Goal: Information Seeking & Learning: Check status

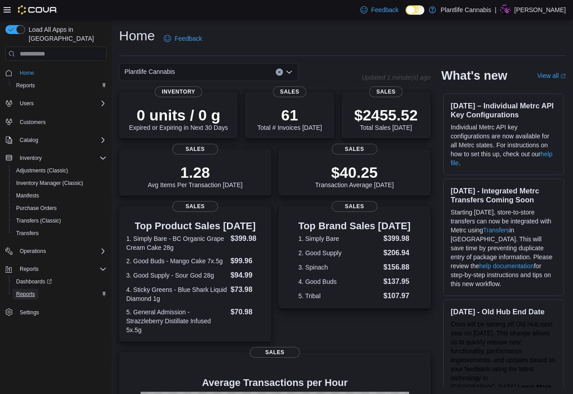
click at [27, 290] on span "Reports" at bounding box center [25, 293] width 19 height 7
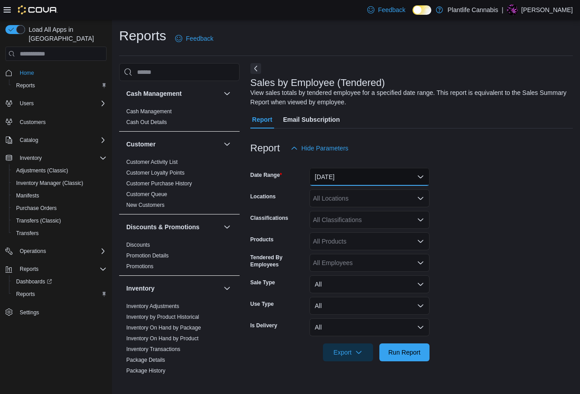
click at [364, 179] on button "[DATE]" at bounding box center [369, 177] width 120 height 18
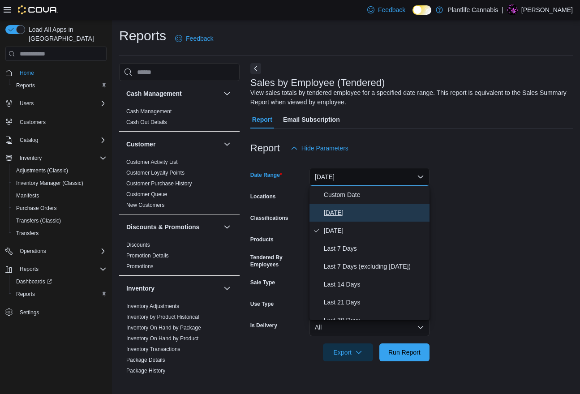
click at [345, 213] on span "[DATE]" at bounding box center [375, 212] width 102 height 11
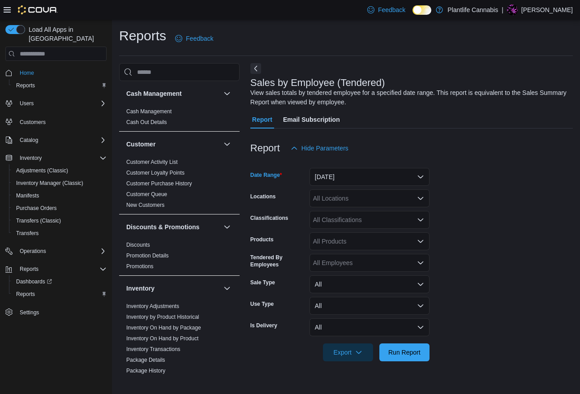
click at [350, 194] on div "All Locations" at bounding box center [369, 198] width 120 height 18
type input "**"
click at [378, 227] on span "Edmonton - [GEOGRAPHIC_DATA]" at bounding box center [382, 226] width 99 height 9
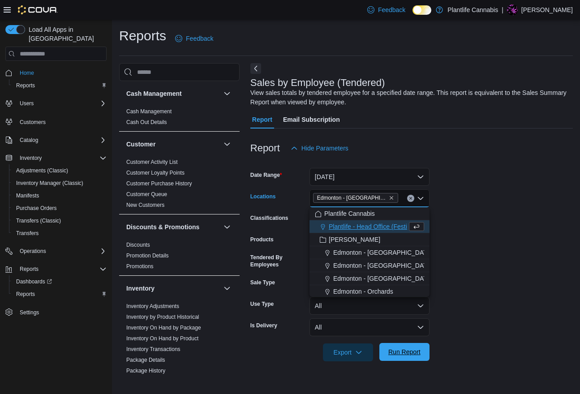
click at [409, 351] on span "Run Report" at bounding box center [404, 351] width 32 height 9
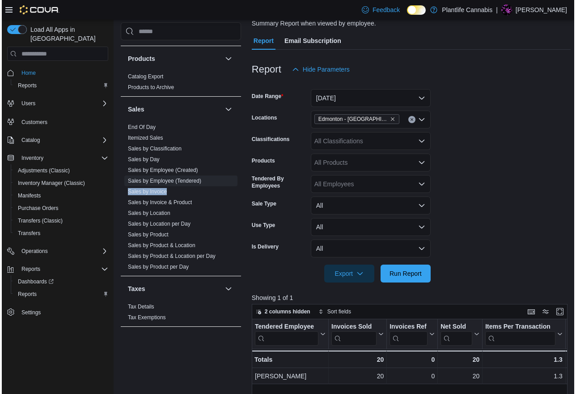
scroll to position [68, 0]
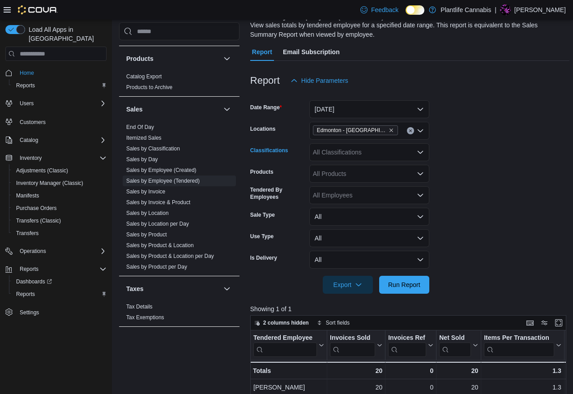
click at [358, 150] on div "All Classifications" at bounding box center [369, 152] width 120 height 18
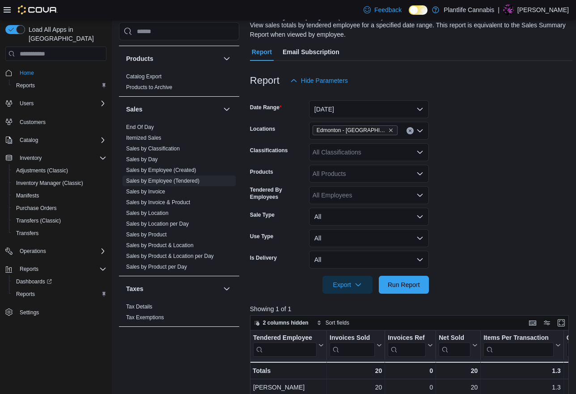
click at [378, 194] on div "All Employees" at bounding box center [369, 195] width 120 height 18
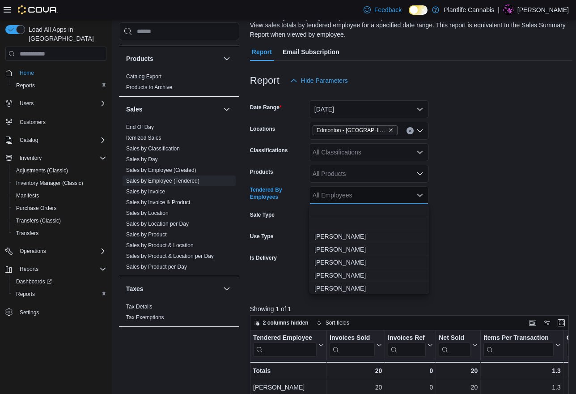
click at [460, 198] on form "Date Range Today Locations Edmonton - Windermere Crossing Classifications All C…" at bounding box center [411, 192] width 323 height 204
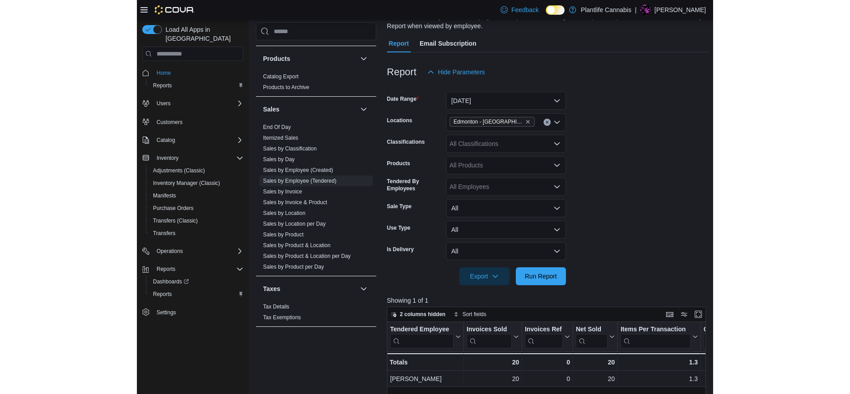
scroll to position [169, 0]
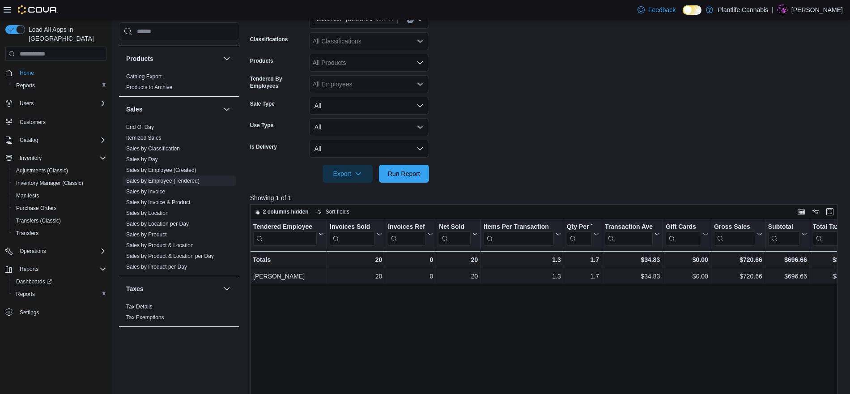
click at [527, 148] on form "Date Range Today Locations Edmonton - Windermere Crossing Classifications All C…" at bounding box center [547, 81] width 594 height 204
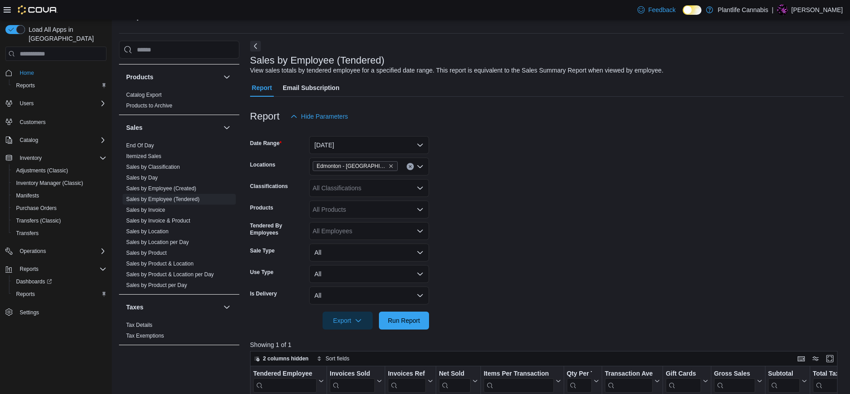
scroll to position [19, 0]
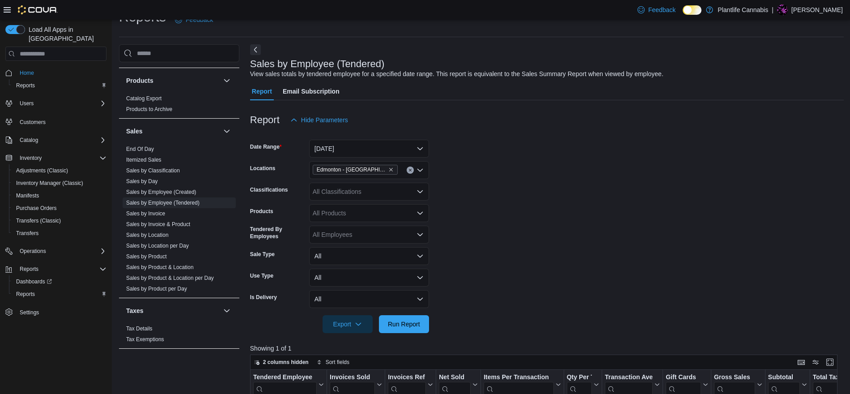
click at [349, 211] on div "All Products" at bounding box center [369, 213] width 120 height 18
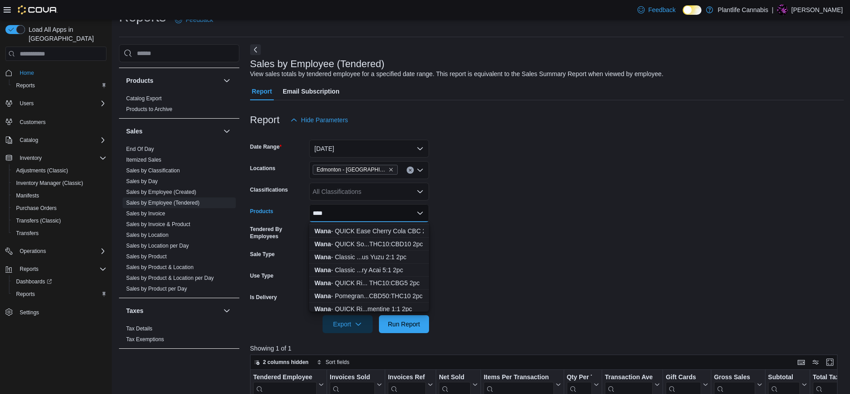
scroll to position [146, 0]
type input "****"
click at [406, 274] on div "Wana - QUICK Ri... THC10:CBG5 2pc" at bounding box center [369, 277] width 109 height 9
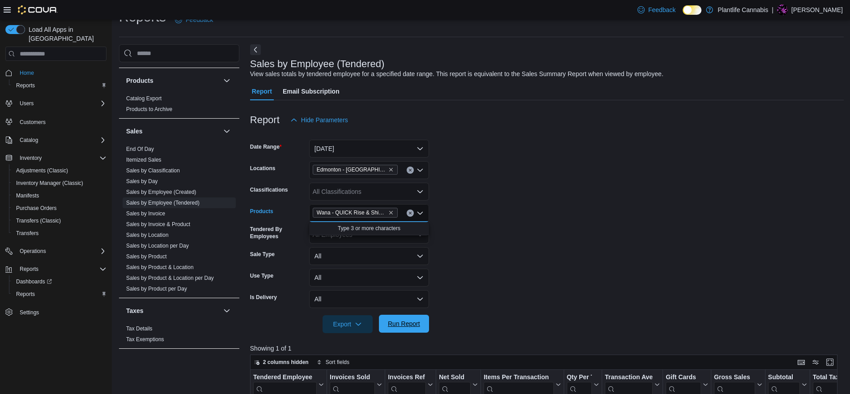
click at [413, 327] on span "Run Report" at bounding box center [404, 323] width 32 height 9
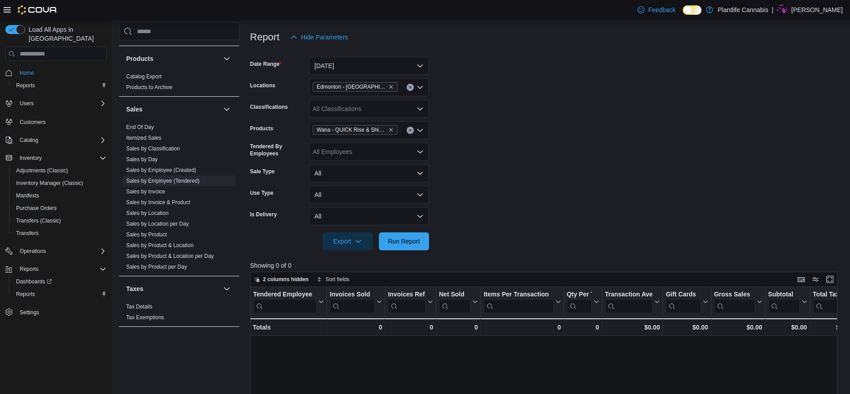
scroll to position [102, 0]
click at [339, 63] on button "Today" at bounding box center [369, 65] width 120 height 18
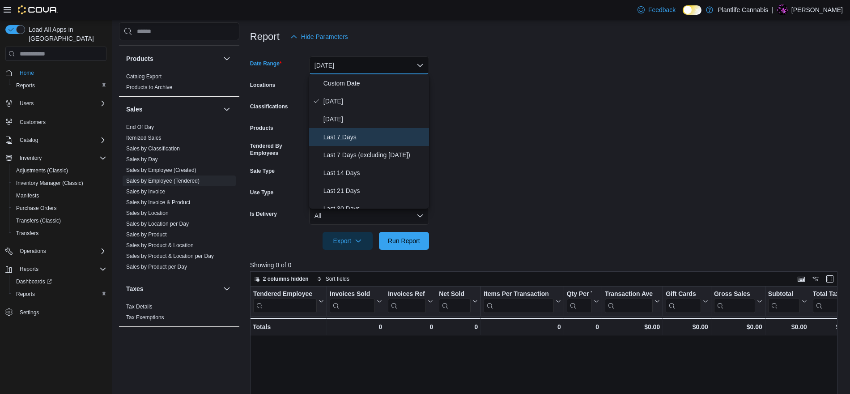
click at [350, 142] on span "Last 7 Days" at bounding box center [375, 137] width 102 height 11
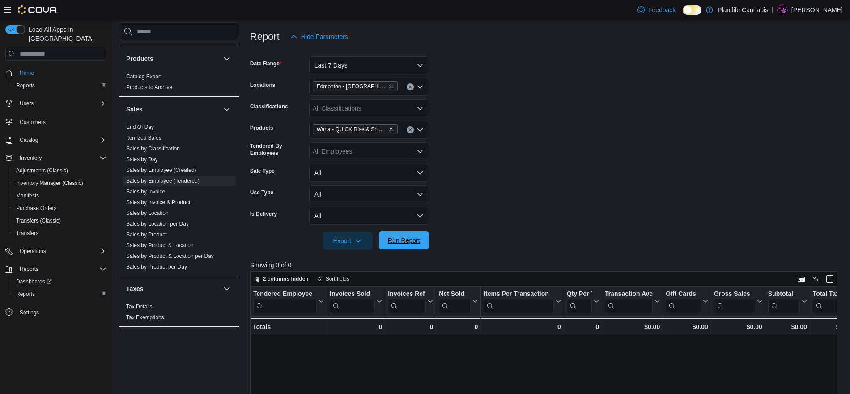
click at [406, 238] on span "Run Report" at bounding box center [404, 240] width 32 height 9
click at [410, 126] on button "Clear input" at bounding box center [410, 129] width 7 height 7
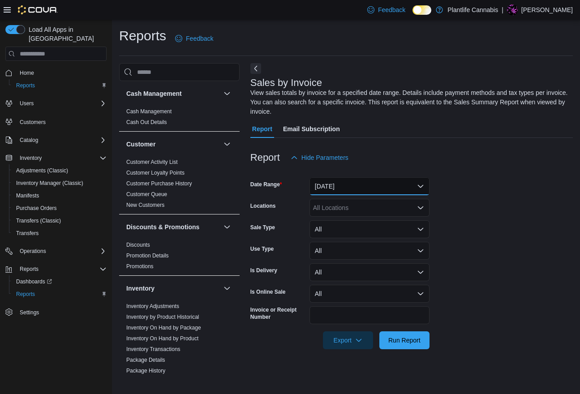
click at [337, 183] on button "Yesterday" at bounding box center [369, 186] width 120 height 18
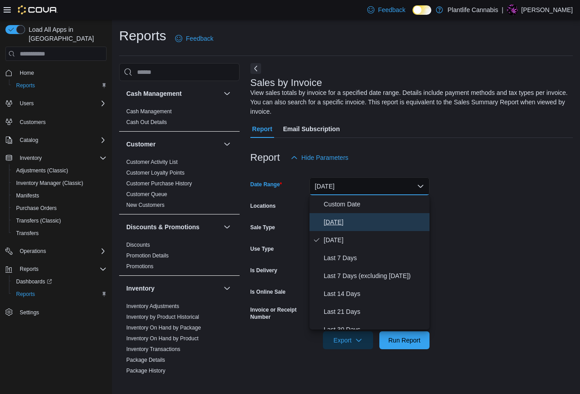
click at [333, 225] on span "[DATE]" at bounding box center [375, 222] width 102 height 11
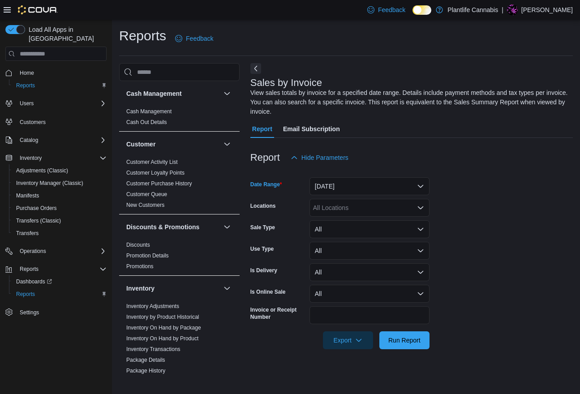
click at [338, 206] on div "All Locations" at bounding box center [369, 208] width 120 height 18
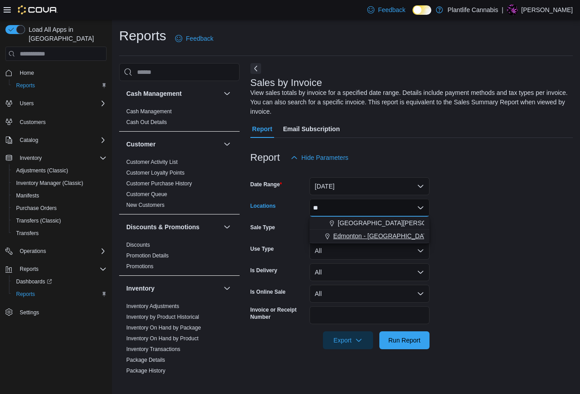
type input "**"
click at [367, 235] on span "Edmonton - [GEOGRAPHIC_DATA]" at bounding box center [382, 235] width 99 height 9
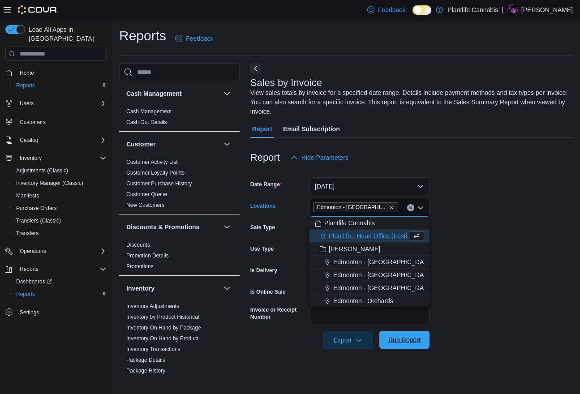
click at [395, 338] on span "Run Report" at bounding box center [404, 339] width 32 height 9
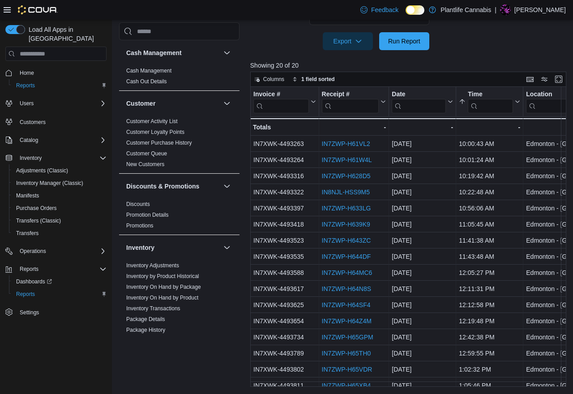
scroll to position [76, 0]
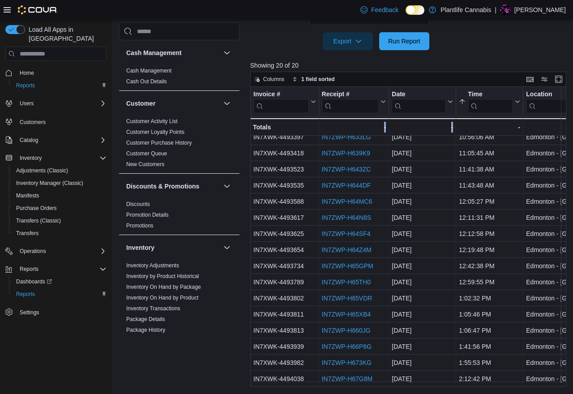
drag, startPoint x: 279, startPoint y: 386, endPoint x: 422, endPoint y: 395, distance: 143.5
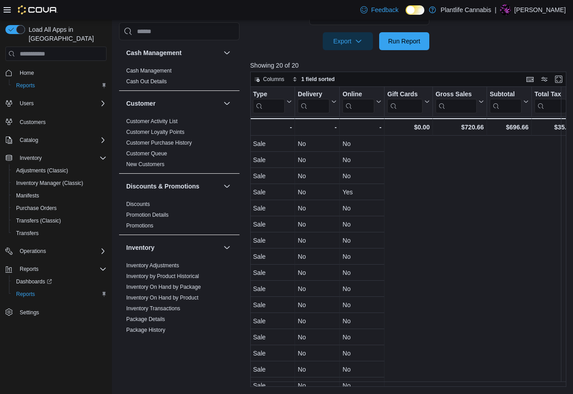
scroll to position [0, 0]
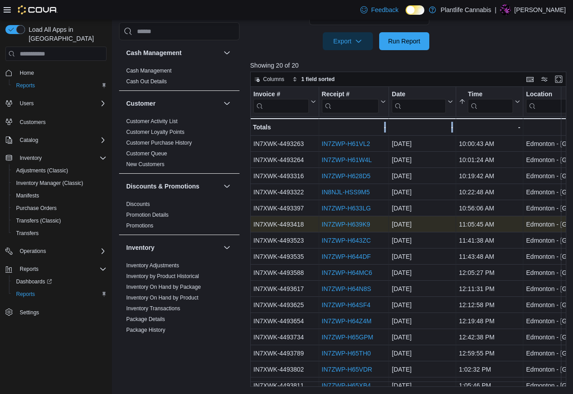
click at [359, 227] on link "IN7ZWP-H639K9" at bounding box center [345, 224] width 48 height 7
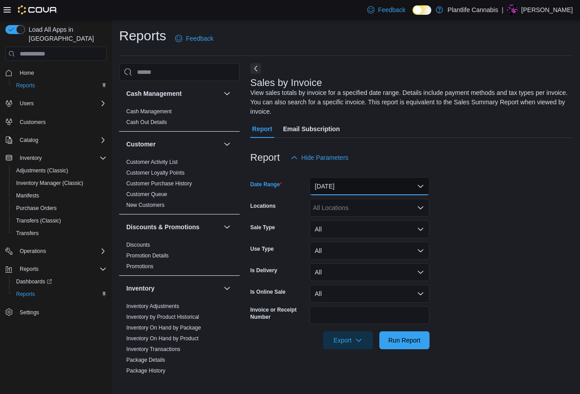
click at [347, 181] on button "[DATE]" at bounding box center [369, 186] width 120 height 18
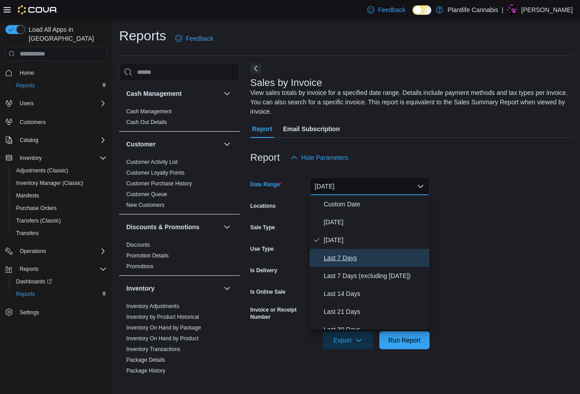
click at [360, 255] on span "Last 7 Days" at bounding box center [375, 257] width 102 height 11
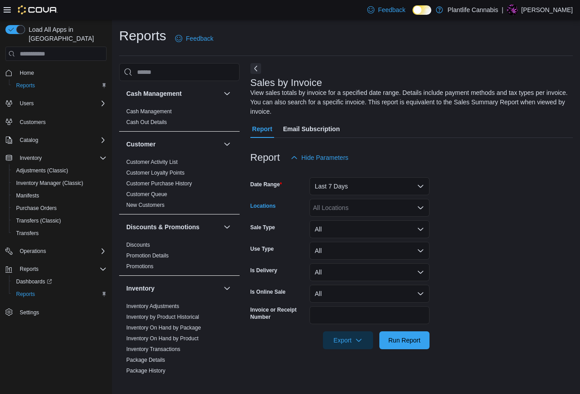
click at [345, 200] on div "All Locations" at bounding box center [369, 208] width 120 height 18
type input "*"
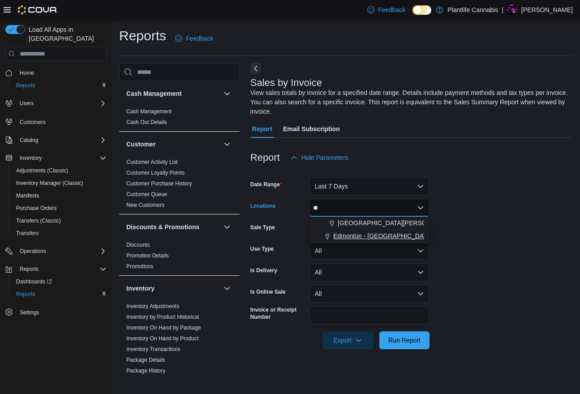
type input "**"
click at [414, 231] on span "Edmonton - [GEOGRAPHIC_DATA]" at bounding box center [382, 235] width 99 height 9
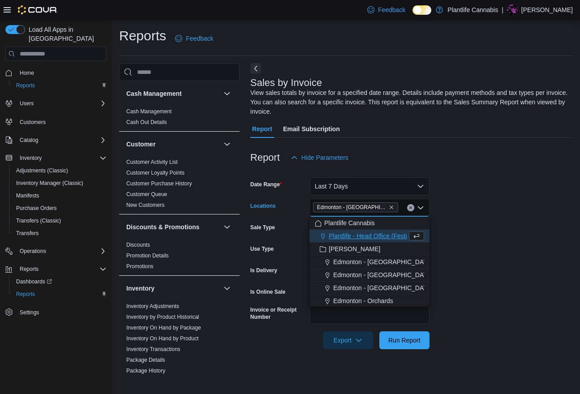
click at [491, 232] on form "Date Range Last 7 Days Locations [GEOGRAPHIC_DATA] - [GEOGRAPHIC_DATA] Combo bo…" at bounding box center [411, 257] width 322 height 183
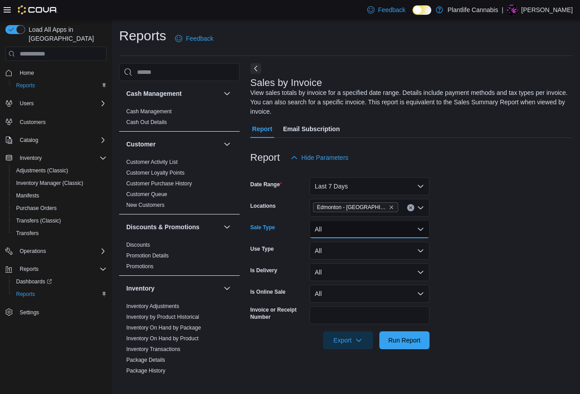
click at [408, 229] on button "All" at bounding box center [369, 229] width 120 height 18
click at [410, 249] on button "All" at bounding box center [369, 251] width 120 height 18
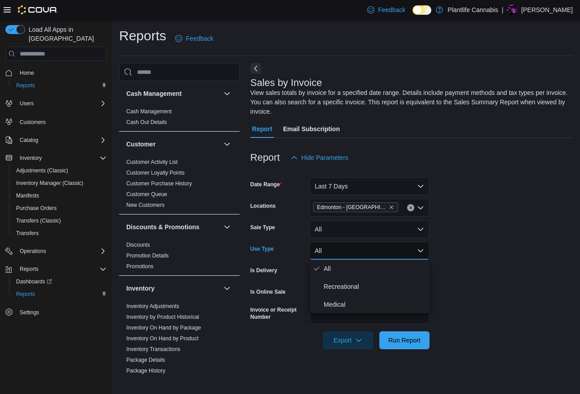
click at [410, 249] on button "All" at bounding box center [369, 251] width 120 height 18
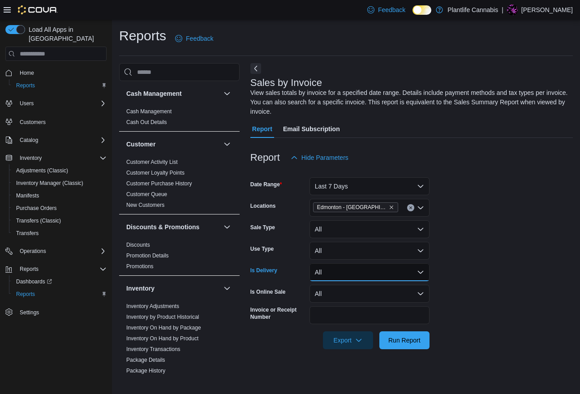
click at [407, 270] on button "All" at bounding box center [369, 272] width 120 height 18
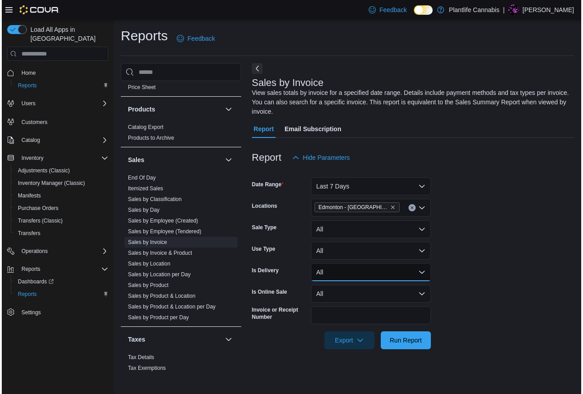
scroll to position [466, 0]
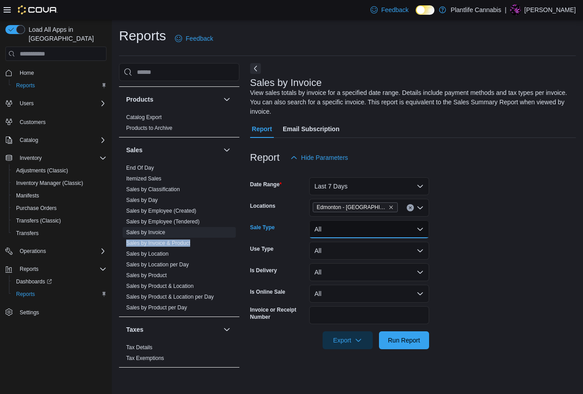
click at [369, 230] on button "All" at bounding box center [369, 229] width 120 height 18
click at [366, 254] on button "All" at bounding box center [369, 251] width 120 height 18
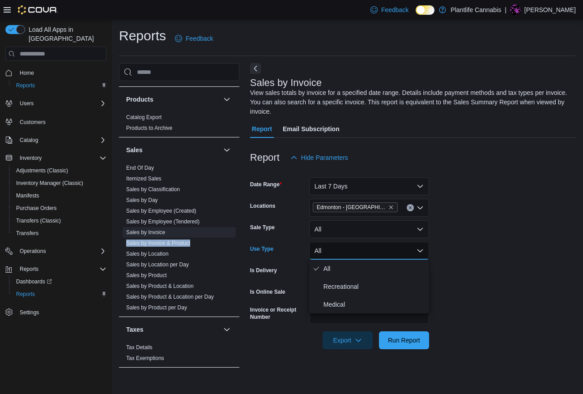
click at [366, 254] on button "All" at bounding box center [369, 251] width 120 height 18
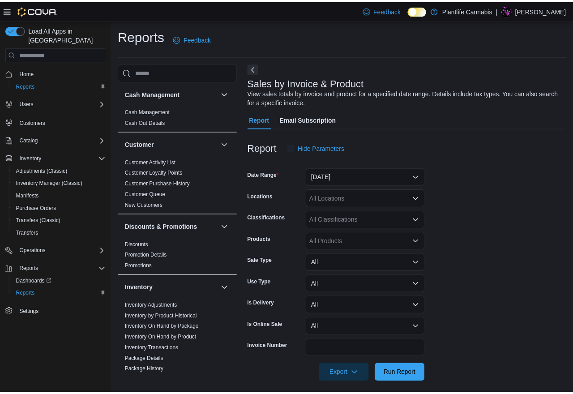
scroll to position [7, 0]
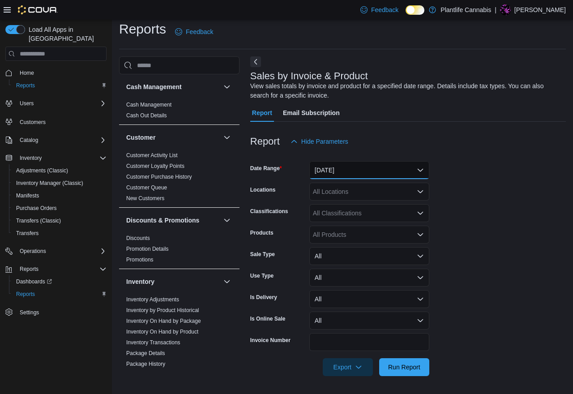
click at [376, 168] on button "[DATE]" at bounding box center [369, 170] width 120 height 18
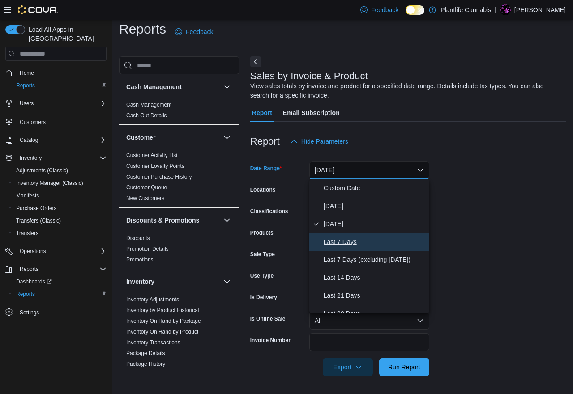
click at [358, 233] on button "Last 7 Days" at bounding box center [369, 242] width 120 height 18
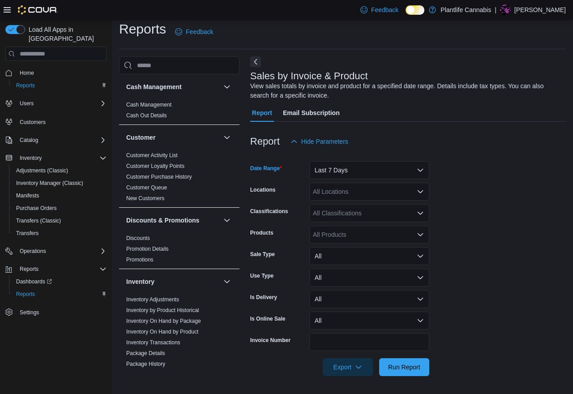
click at [356, 188] on div "All Locations" at bounding box center [369, 192] width 120 height 18
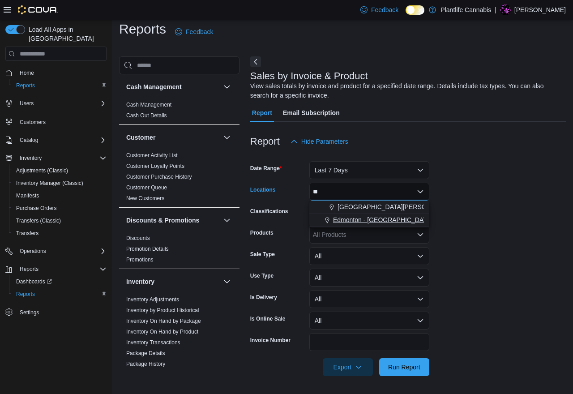
type input "**"
click at [381, 215] on span "Edmonton - [GEOGRAPHIC_DATA]" at bounding box center [382, 219] width 99 height 9
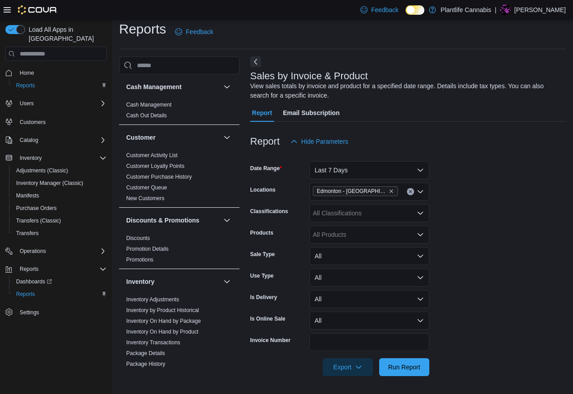
click at [490, 209] on form "Date Range Last 7 Days Locations [GEOGRAPHIC_DATA] - [GEOGRAPHIC_DATA] Crossing…" at bounding box center [408, 263] width 316 height 226
click at [361, 218] on div "All Classifications" at bounding box center [369, 213] width 120 height 18
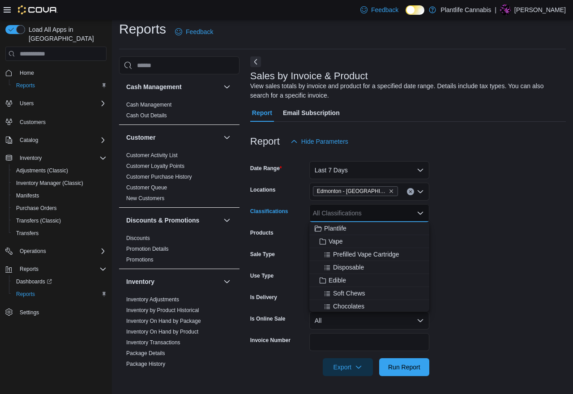
type input "*"
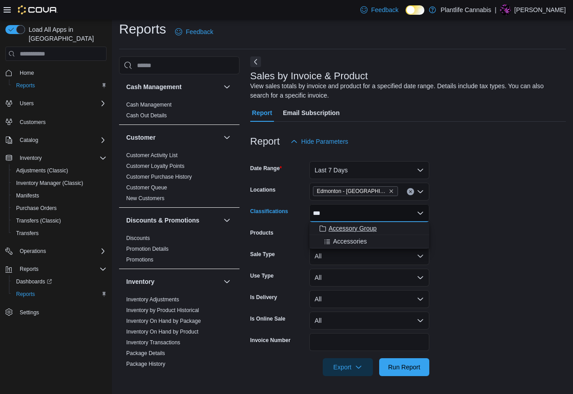
type input "***"
click at [369, 226] on span "Accessory Group" at bounding box center [352, 228] width 48 height 9
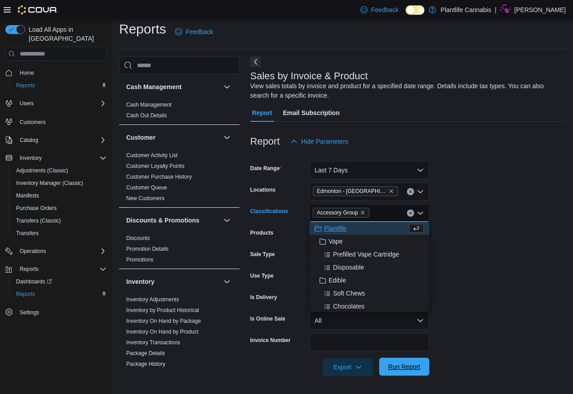
click at [400, 365] on span "Run Report" at bounding box center [404, 366] width 32 height 9
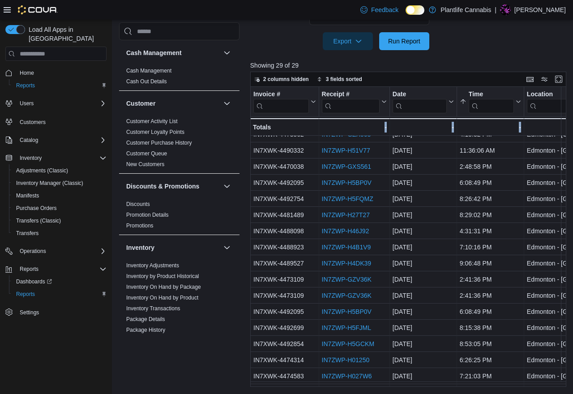
scroll to position [160, 0]
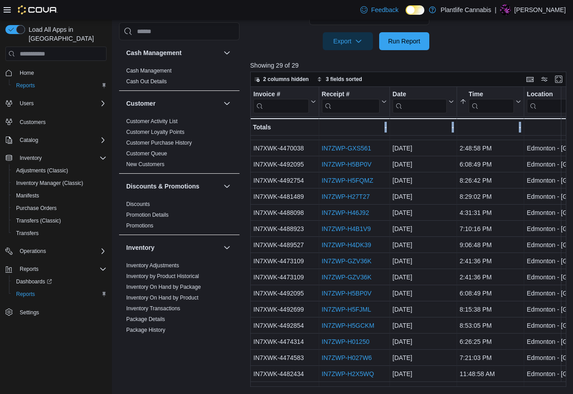
drag, startPoint x: 287, startPoint y: 387, endPoint x: 469, endPoint y: 374, distance: 182.1
click at [469, 374] on div "Reports Feedback Cash Management Cash Management Cash Out Details Customer Cust…" at bounding box center [344, 40] width 465 height 707
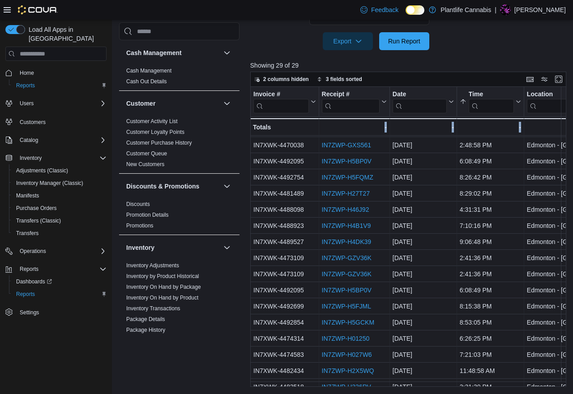
drag, startPoint x: 302, startPoint y: 386, endPoint x: 482, endPoint y: 382, distance: 180.0
click at [484, 382] on div "Invoice # Click to view column header actions Receipt # Click to view column he…" at bounding box center [409, 237] width 319 height 300
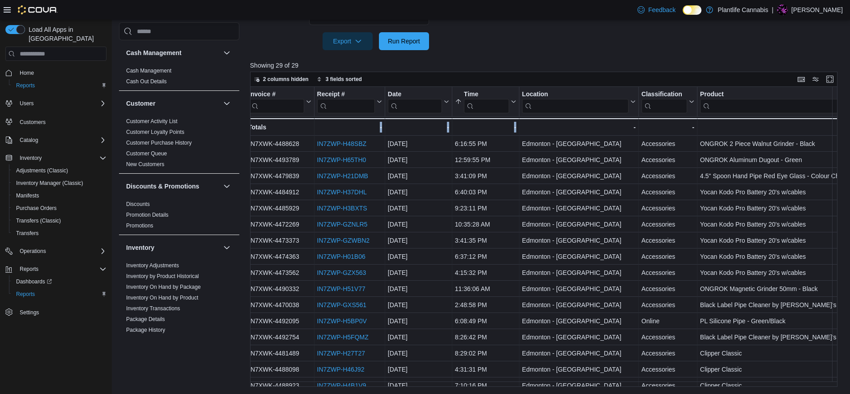
scroll to position [0, 0]
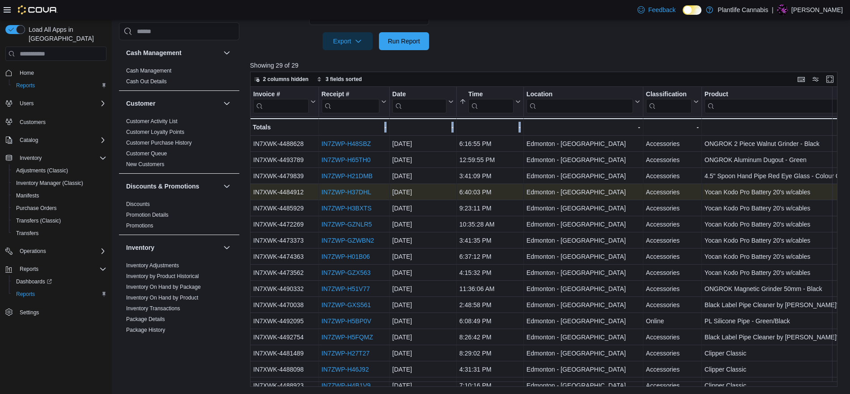
click at [358, 191] on link "IN7ZWP-H37DHL" at bounding box center [346, 191] width 50 height 7
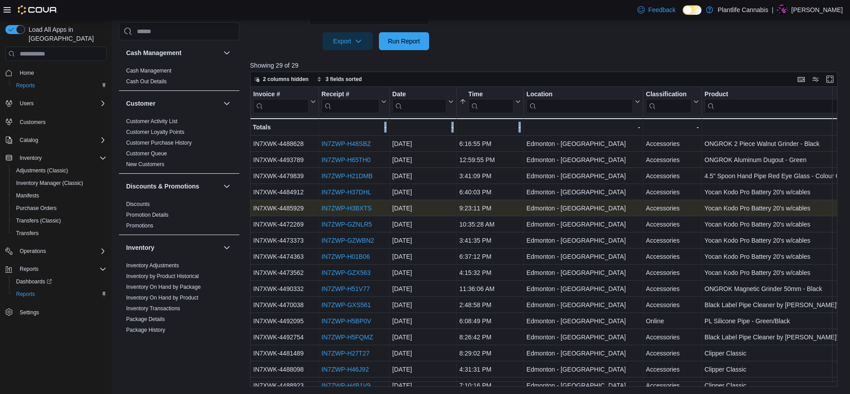
click at [348, 208] on link "IN7ZWP-H3BXTS" at bounding box center [346, 208] width 50 height 7
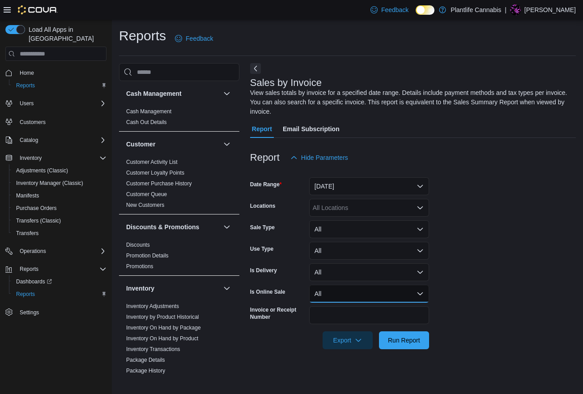
click at [382, 290] on button "All" at bounding box center [369, 294] width 120 height 18
click at [375, 228] on button "All" at bounding box center [369, 229] width 120 height 18
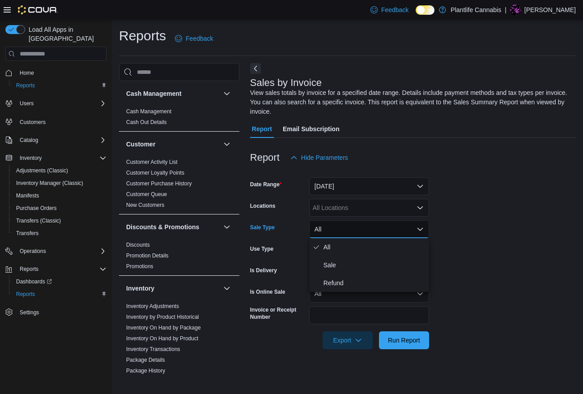
click at [375, 228] on button "All" at bounding box center [369, 229] width 120 height 18
click at [371, 211] on div "All Locations" at bounding box center [369, 208] width 120 height 18
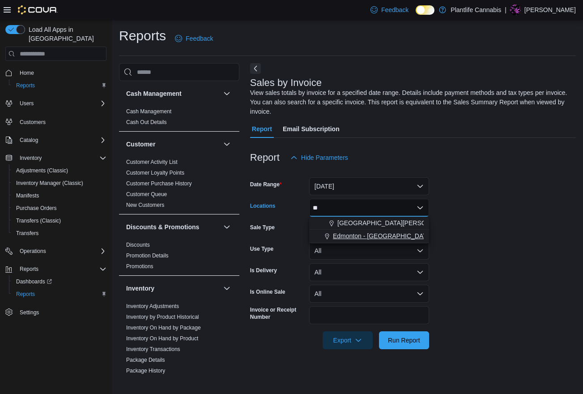
type input "**"
click at [378, 235] on span "Edmonton - [GEOGRAPHIC_DATA]" at bounding box center [382, 235] width 99 height 9
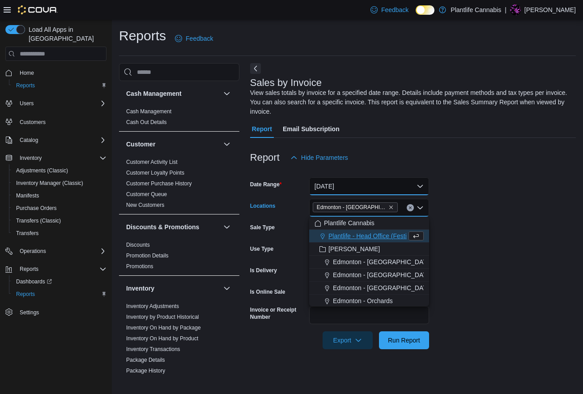
click at [370, 191] on button "Yesterday" at bounding box center [369, 186] width 120 height 18
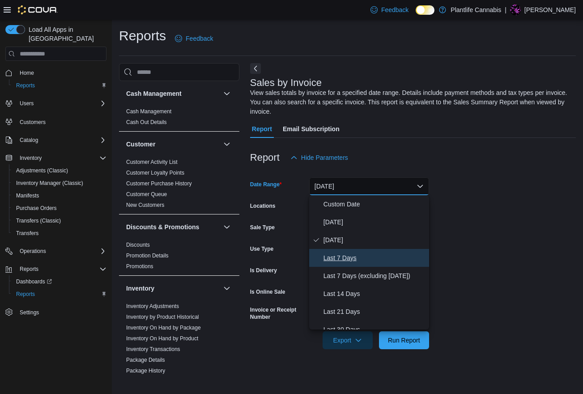
click at [350, 249] on button "Last 7 Days" at bounding box center [369, 258] width 120 height 18
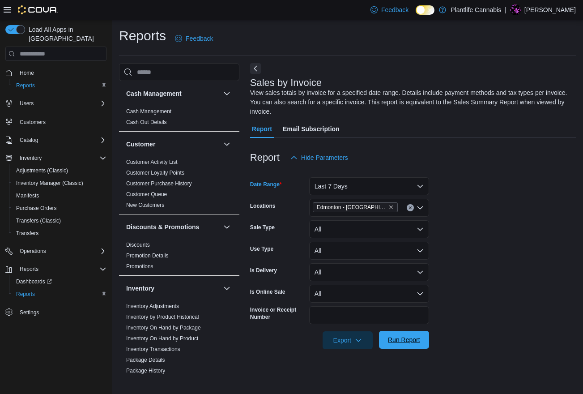
click at [414, 339] on span "Run Report" at bounding box center [404, 339] width 32 height 9
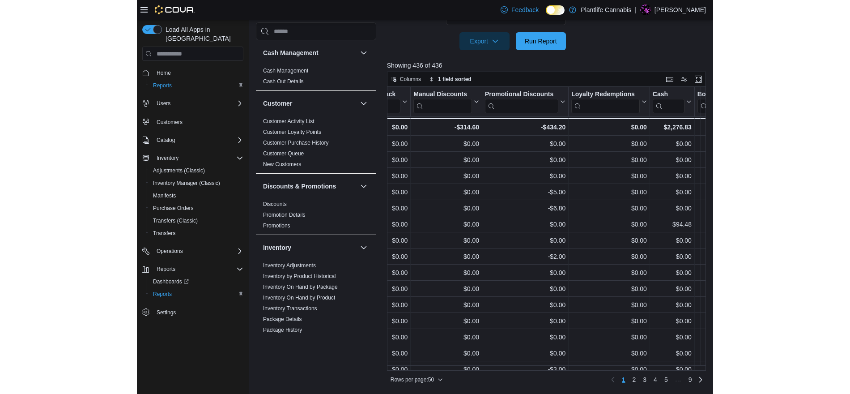
scroll to position [290, 0]
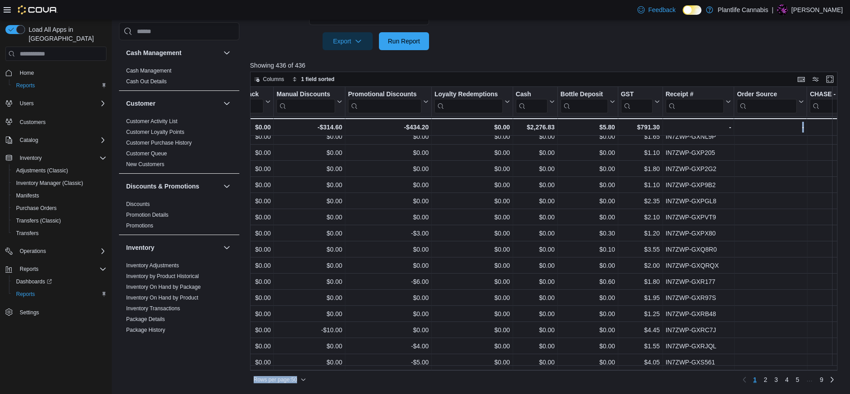
drag, startPoint x: 744, startPoint y: 371, endPoint x: 720, endPoint y: 370, distance: 24.6
click at [583, 370] on div "Columns 1 field sorted Invoice # Click to view column header actions Receipt # …" at bounding box center [544, 229] width 588 height 315
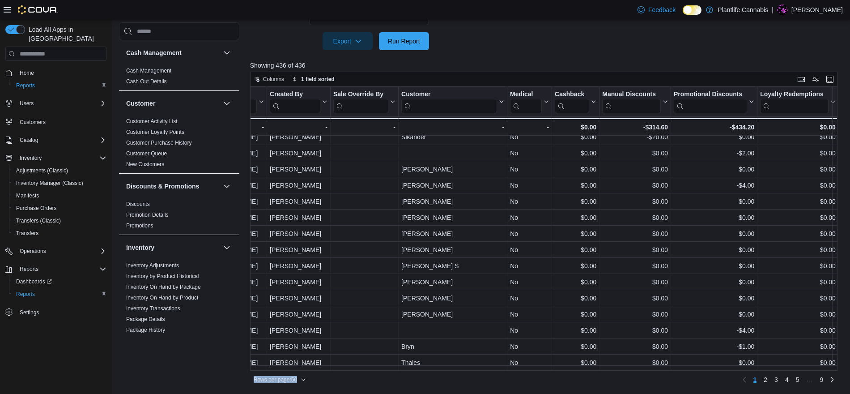
scroll to position [576, 1321]
click at [583, 379] on span "2" at bounding box center [766, 379] width 4 height 9
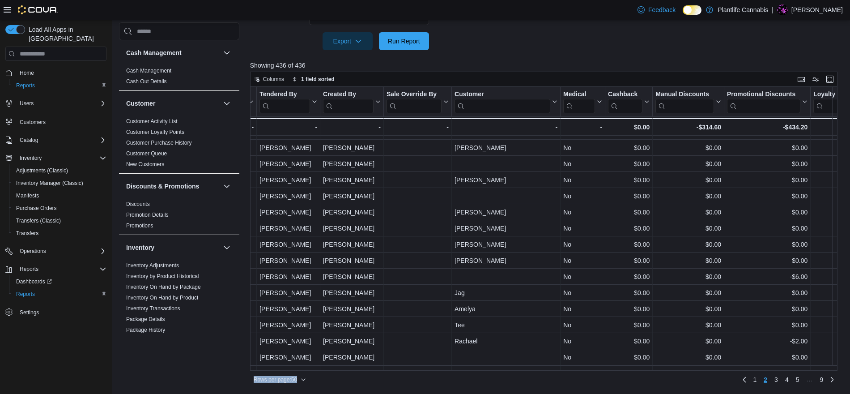
scroll to position [576, 1268]
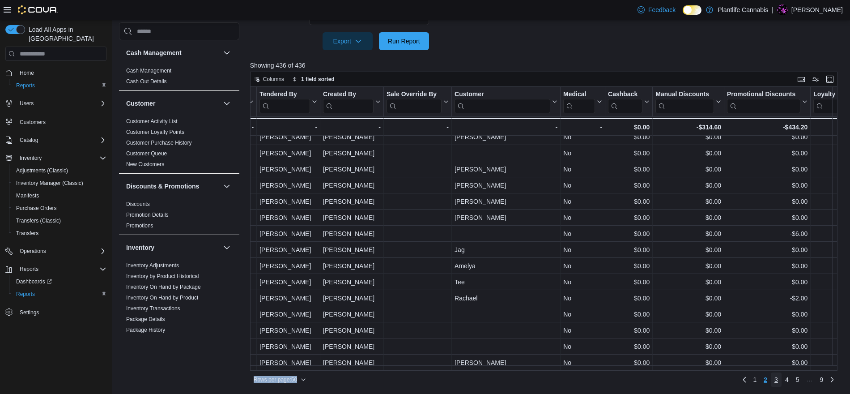
click at [583, 379] on span "3" at bounding box center [777, 379] width 4 height 9
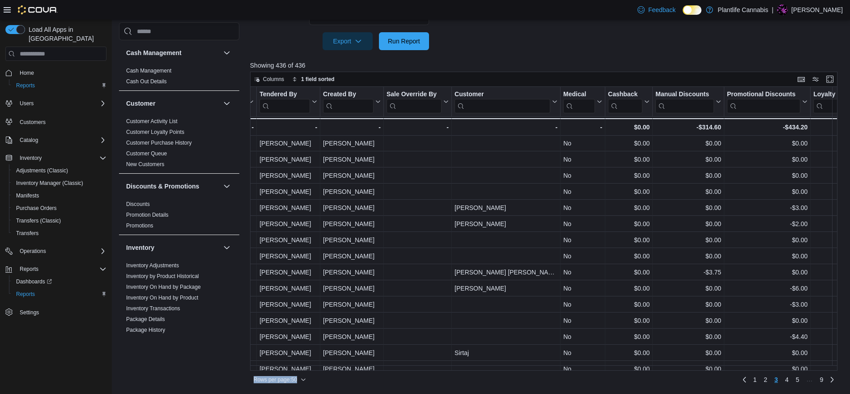
scroll to position [0, 1268]
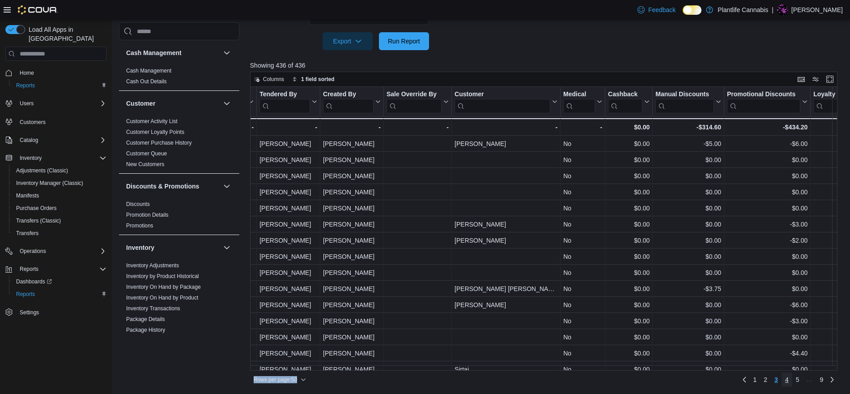
click at [583, 378] on span "4" at bounding box center [787, 379] width 4 height 9
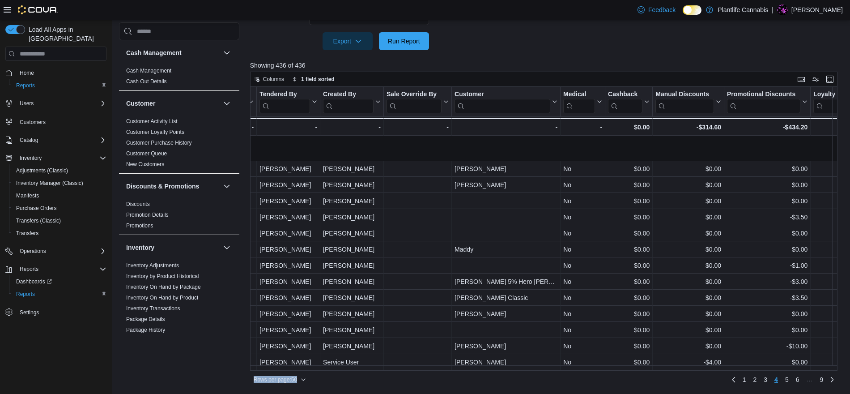
scroll to position [576, 1268]
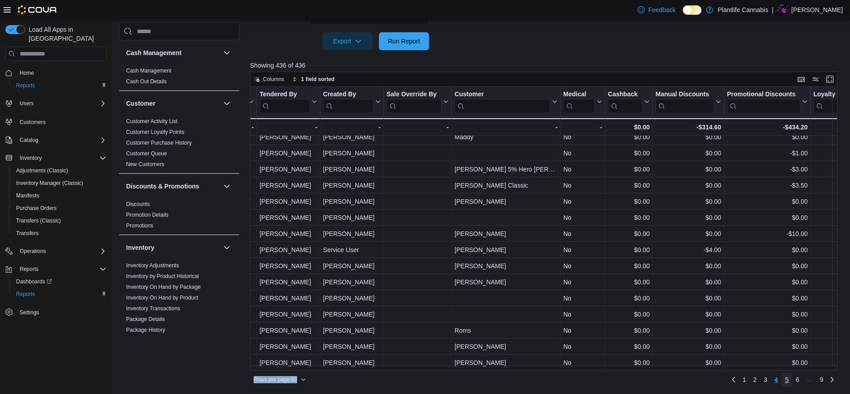
click at [583, 381] on span "5" at bounding box center [787, 379] width 4 height 9
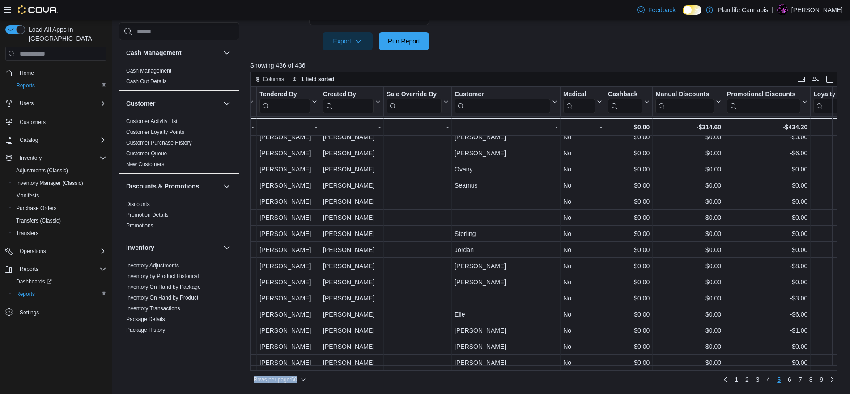
drag, startPoint x: 702, startPoint y: 370, endPoint x: 750, endPoint y: 370, distance: 48.3
click at [583, 371] on div "Rows per page : 50 Page 5 of 9 1 2 3 4 5 6 7 8 9" at bounding box center [544, 379] width 588 height 16
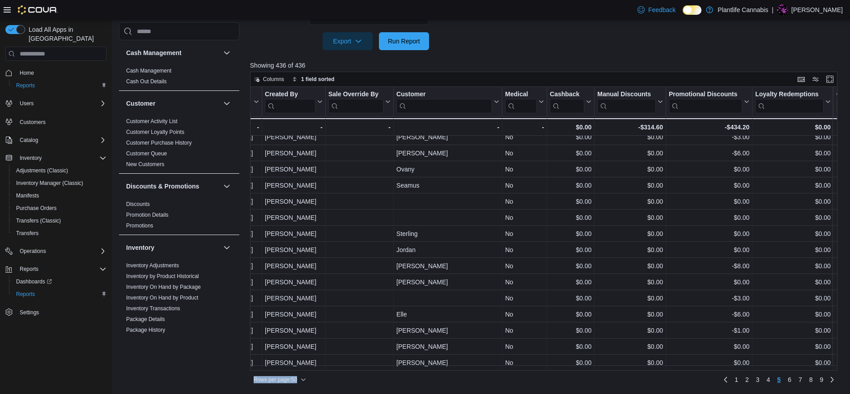
scroll to position [576, 1323]
click at [583, 380] on link "6" at bounding box center [790, 379] width 11 height 14
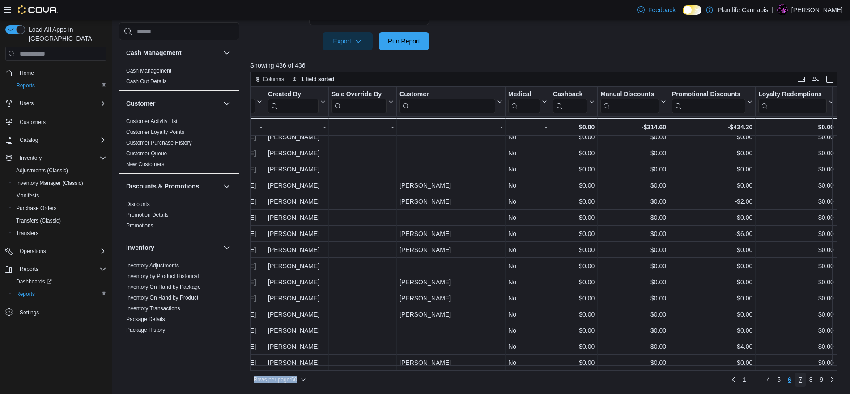
click at [583, 378] on span "7" at bounding box center [801, 379] width 4 height 9
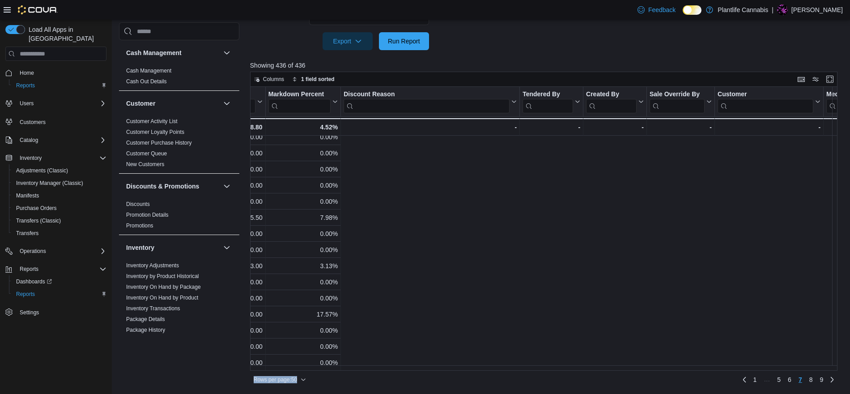
scroll to position [576, 0]
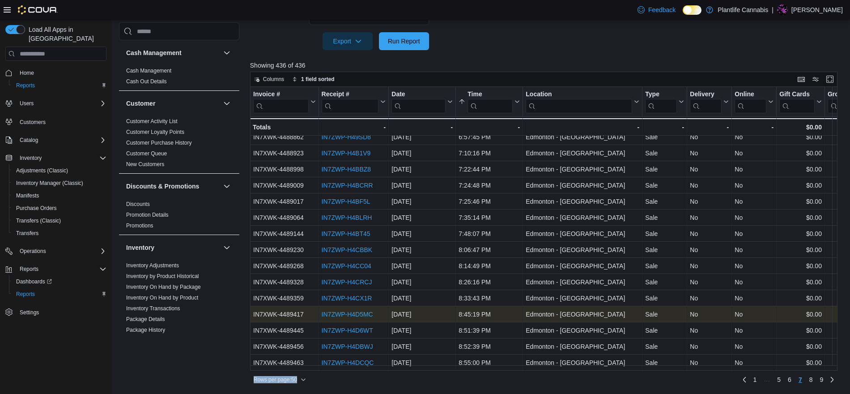
click at [333, 311] on link "IN7ZWP-H4D5MC" at bounding box center [346, 314] width 51 height 7
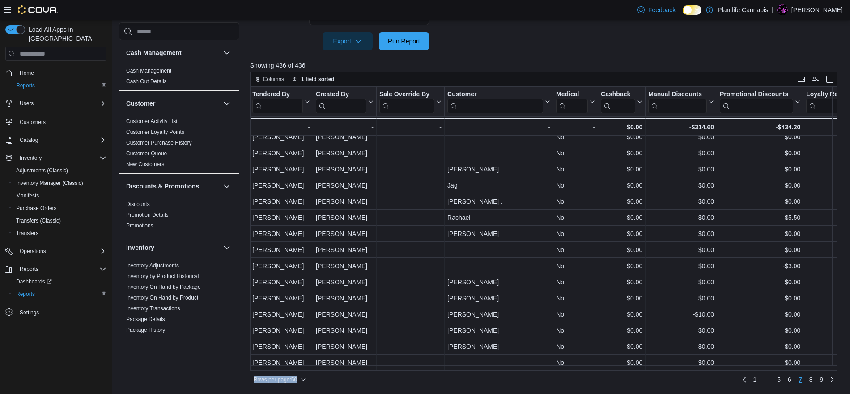
scroll to position [576, 1264]
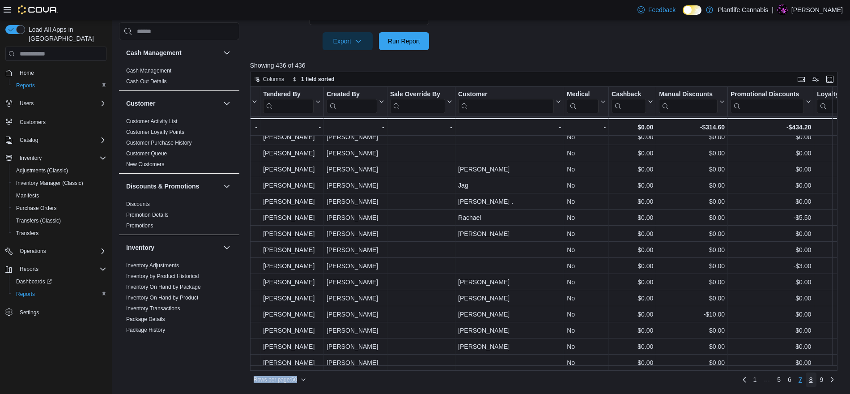
click at [583, 379] on link "8" at bounding box center [811, 379] width 11 height 14
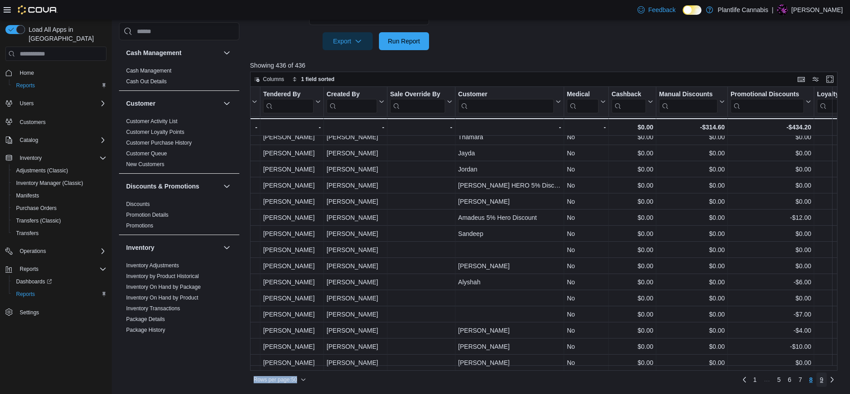
click at [583, 380] on span "9" at bounding box center [822, 379] width 4 height 9
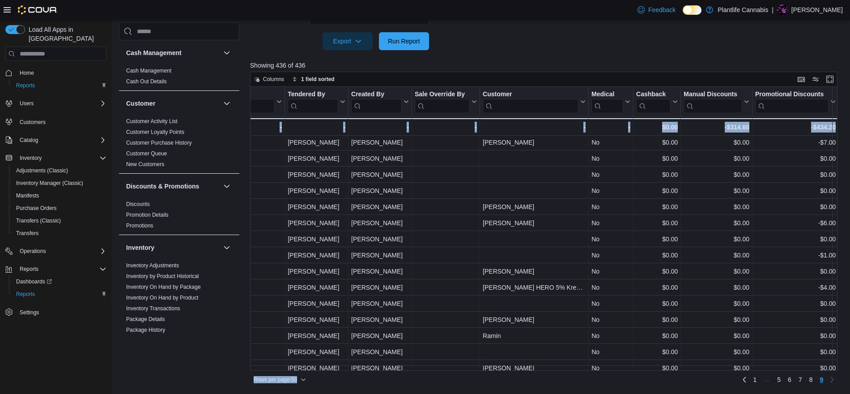
scroll to position [350, 1240]
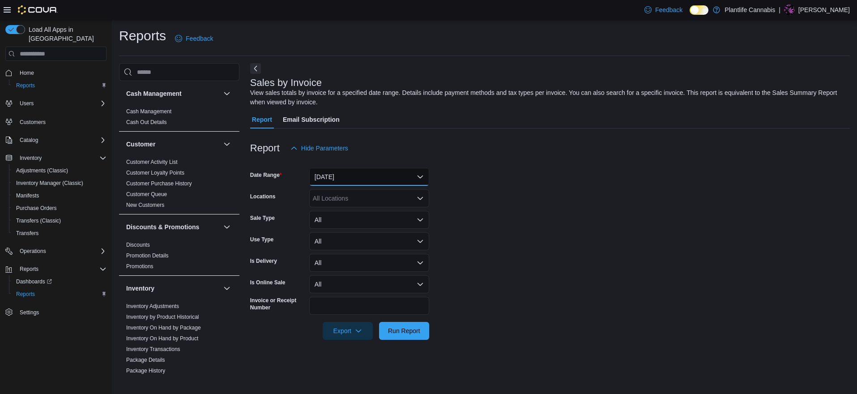
click at [354, 173] on button "[DATE]" at bounding box center [369, 177] width 120 height 18
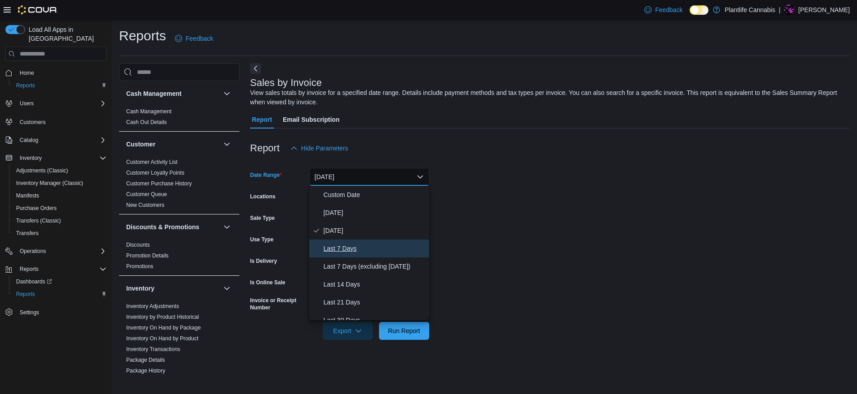
click at [350, 250] on span "Last 7 Days" at bounding box center [375, 248] width 102 height 11
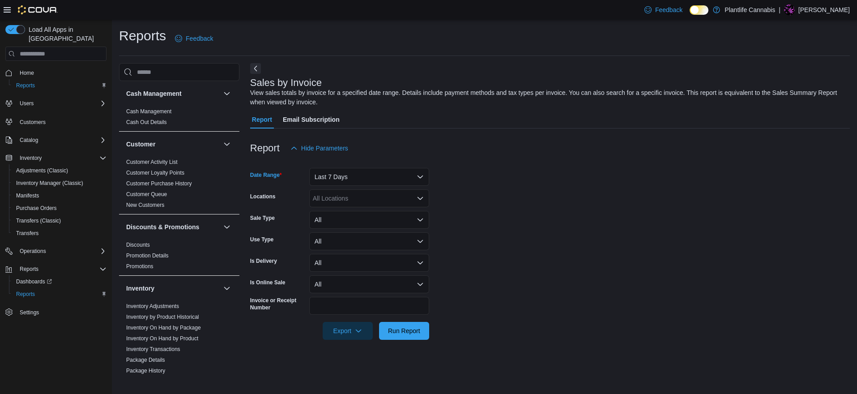
click at [328, 202] on div "All Locations" at bounding box center [369, 198] width 120 height 18
type input "**"
click at [397, 228] on span "Edmonton - [GEOGRAPHIC_DATA]" at bounding box center [382, 226] width 99 height 9
click at [410, 333] on span "Run Report" at bounding box center [404, 330] width 32 height 9
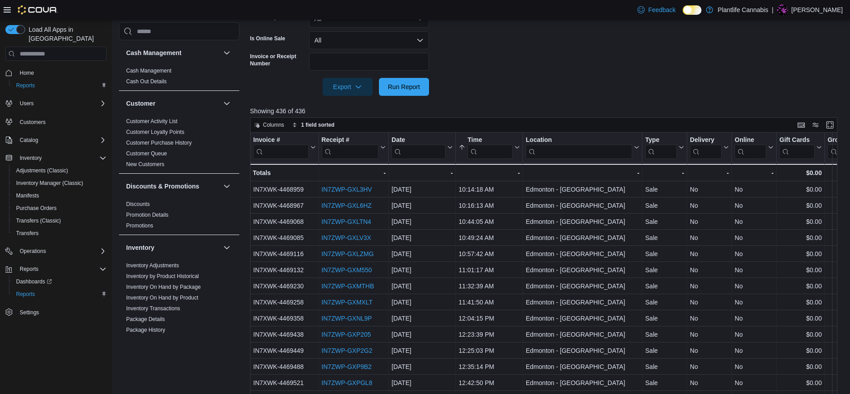
scroll to position [290, 0]
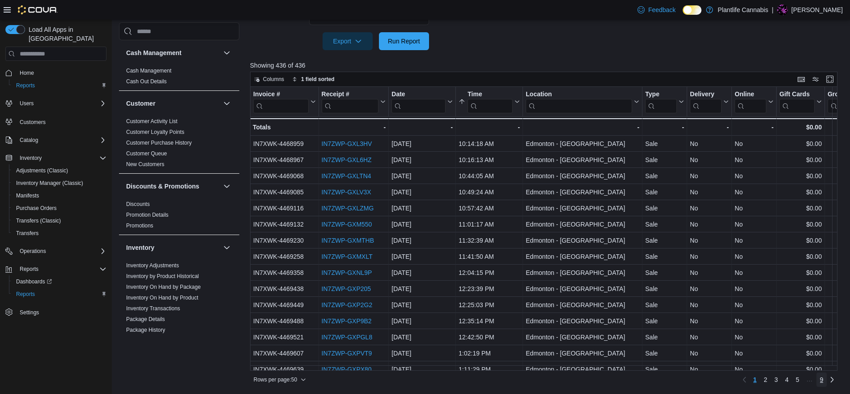
click at [824, 379] on span "9" at bounding box center [822, 379] width 4 height 9
click at [817, 380] on link "8" at bounding box center [811, 379] width 11 height 14
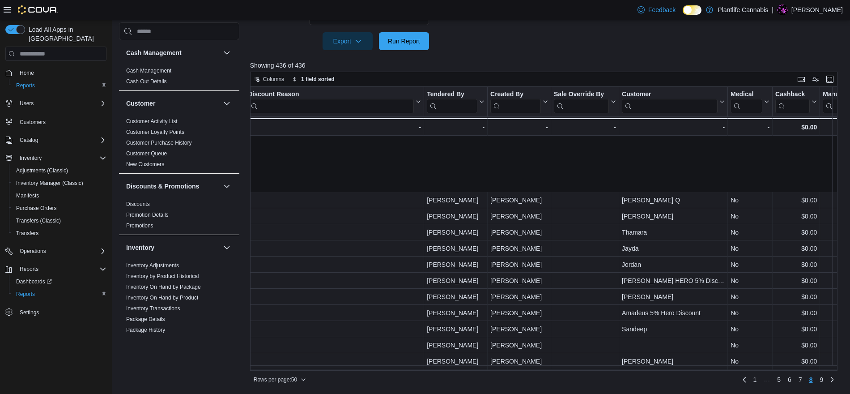
scroll to position [576, 1101]
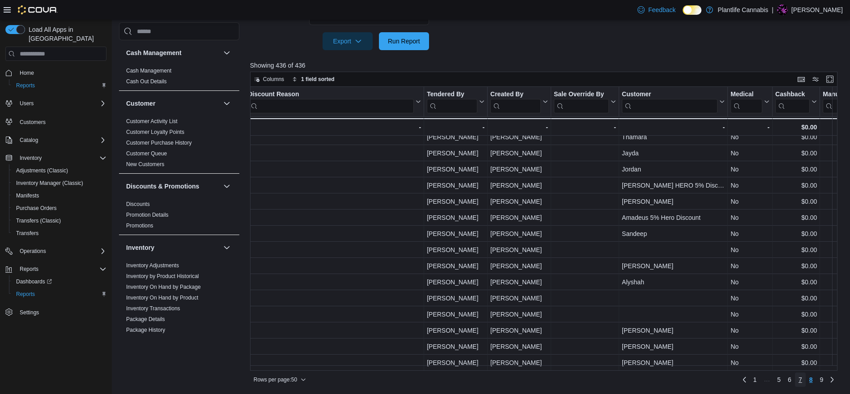
click at [802, 380] on span "7" at bounding box center [801, 379] width 4 height 9
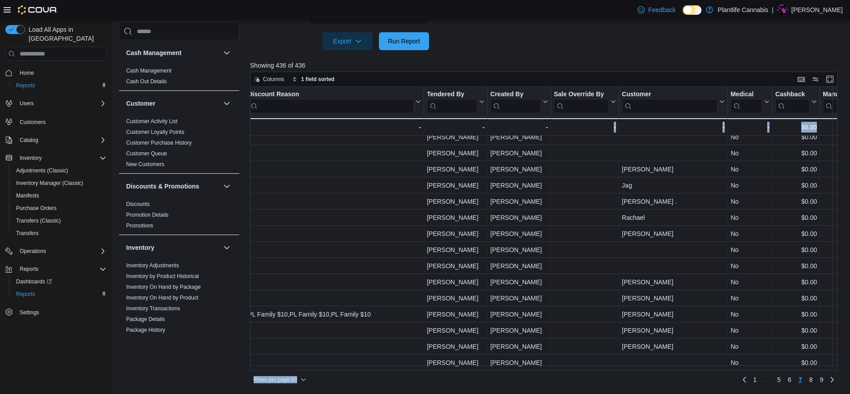
drag, startPoint x: 597, startPoint y: 371, endPoint x: 525, endPoint y: 367, distance: 72.6
click at [525, 367] on div "Columns 1 field sorted Invoice # Click to view column header actions Receipt # …" at bounding box center [544, 229] width 588 height 315
drag, startPoint x: 564, startPoint y: 370, endPoint x: 520, endPoint y: 369, distance: 43.4
click at [520, 369] on div "Columns 1 field sorted Invoice # Click to view column header actions Receipt # …" at bounding box center [544, 229] width 588 height 315
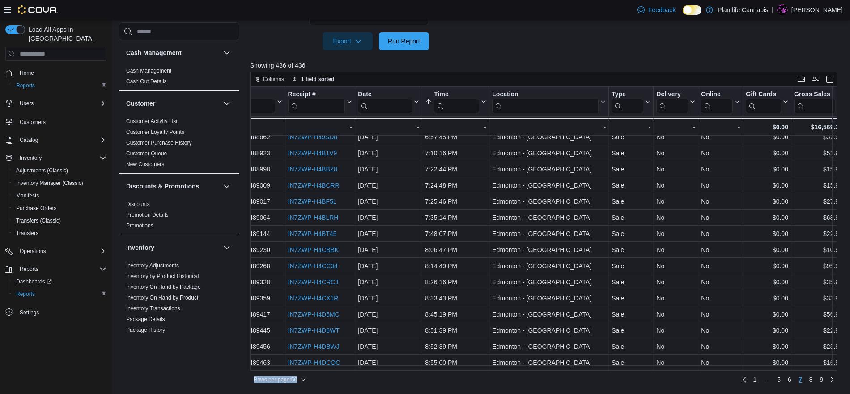
scroll to position [576, 0]
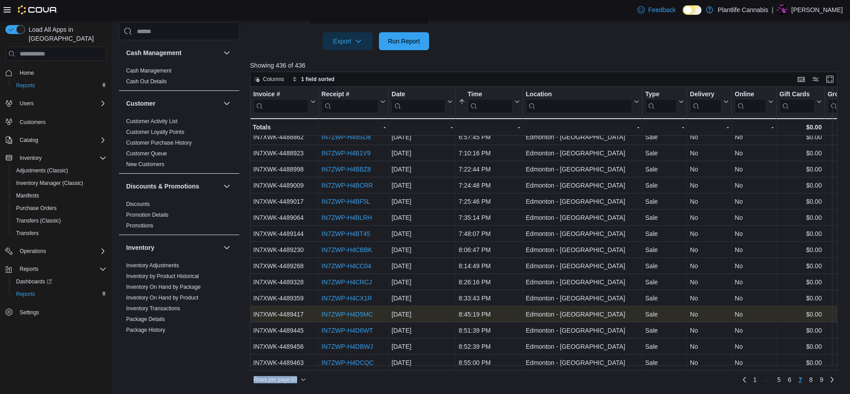
click at [355, 311] on link "IN7ZWP-H4D5MC" at bounding box center [346, 314] width 51 height 7
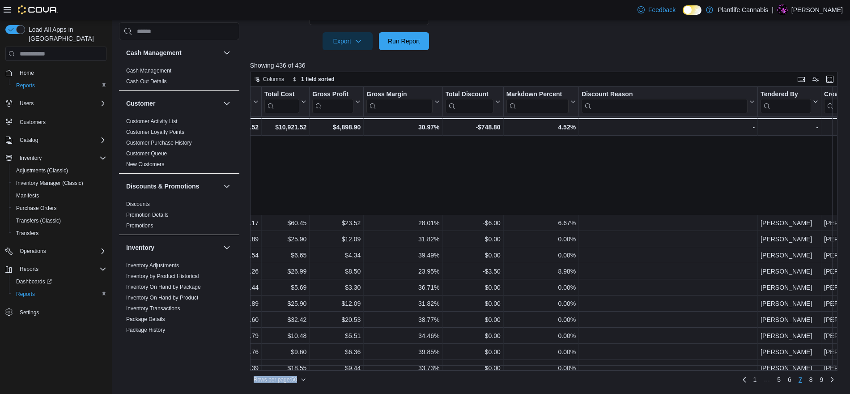
scroll to position [576, 767]
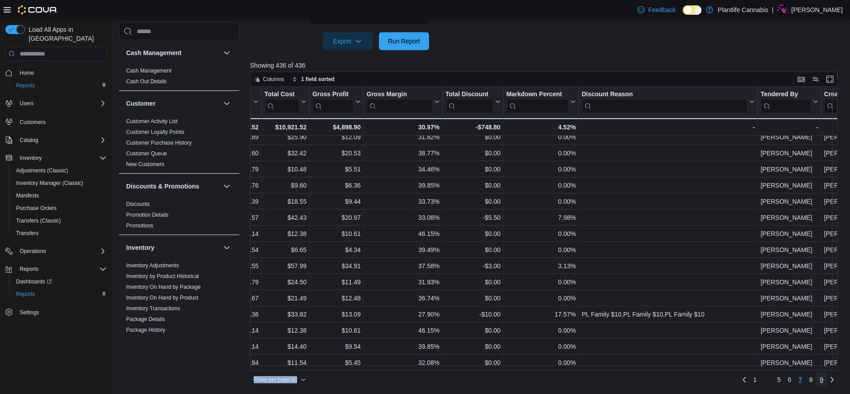
click at [824, 382] on span "9" at bounding box center [822, 379] width 4 height 9
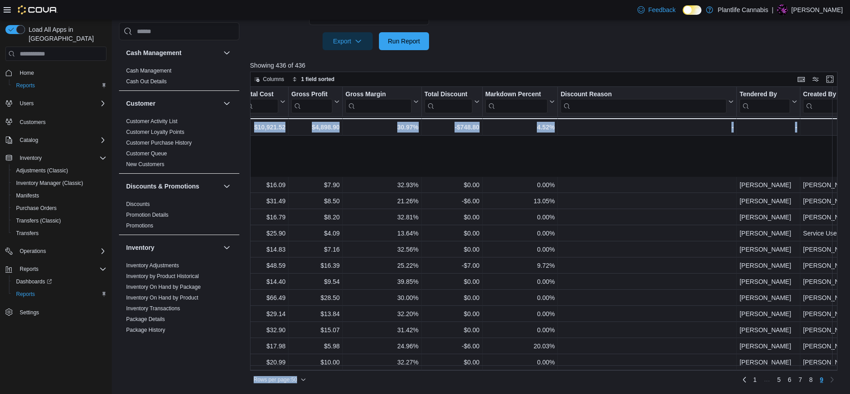
scroll to position [350, 788]
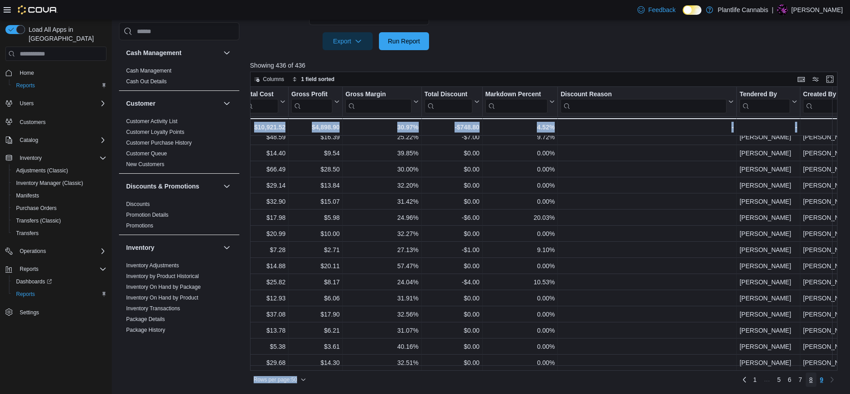
click at [813, 379] on span "8" at bounding box center [812, 379] width 4 height 9
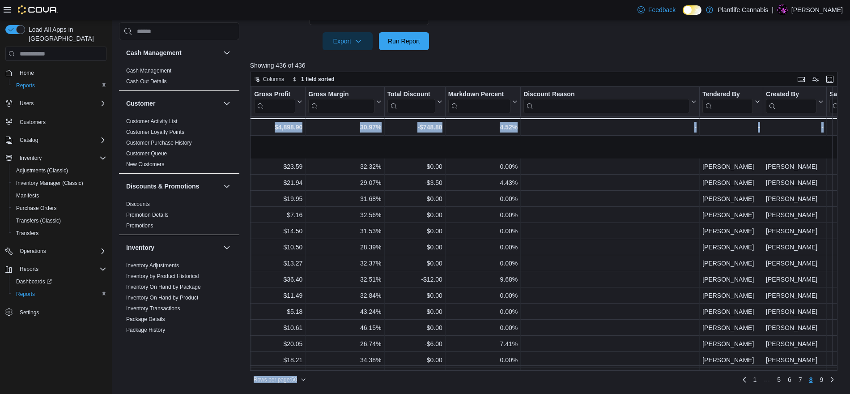
scroll to position [576, 825]
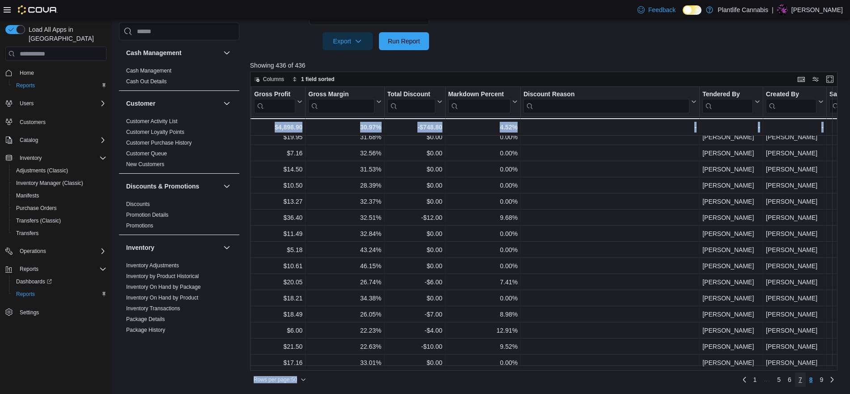
click at [802, 380] on span "7" at bounding box center [801, 379] width 4 height 9
click at [792, 380] on span "6" at bounding box center [790, 379] width 4 height 9
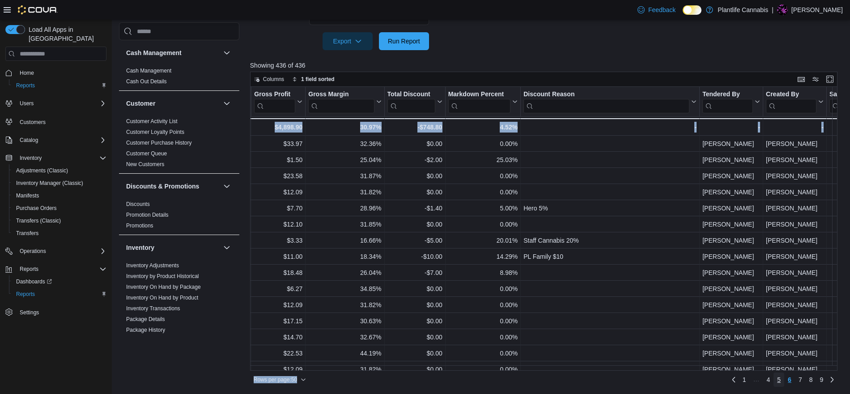
click at [779, 377] on link "5" at bounding box center [779, 379] width 11 height 14
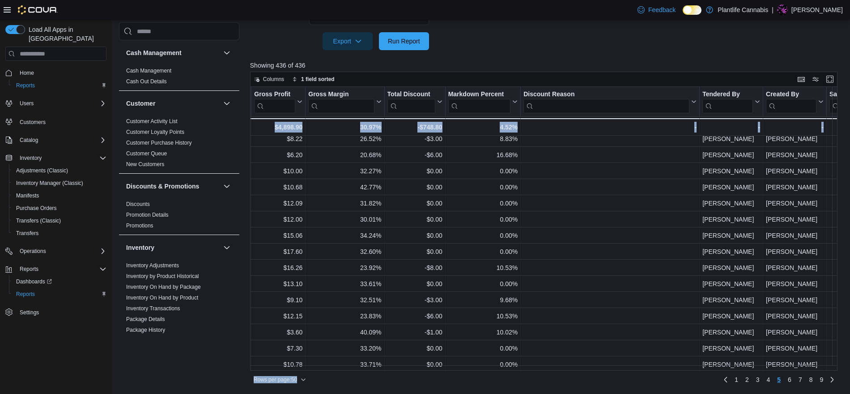
scroll to position [576, 825]
click at [771, 382] on span "4" at bounding box center [769, 379] width 4 height 9
click at [768, 382] on span "3" at bounding box center [766, 379] width 4 height 9
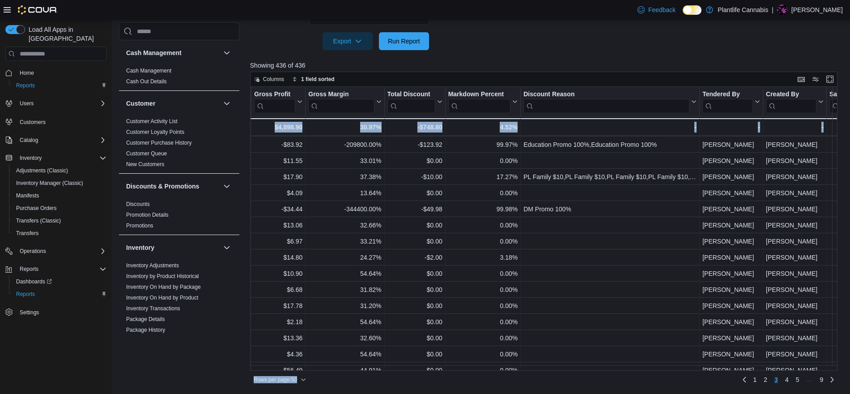
scroll to position [576, 825]
